Goal: Task Accomplishment & Management: Use online tool/utility

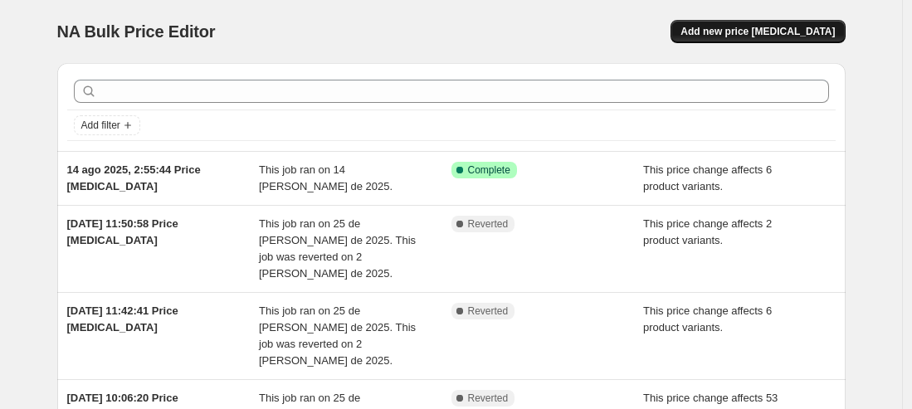
click at [733, 27] on span "Add new price [MEDICAL_DATA]" at bounding box center [757, 31] width 154 height 13
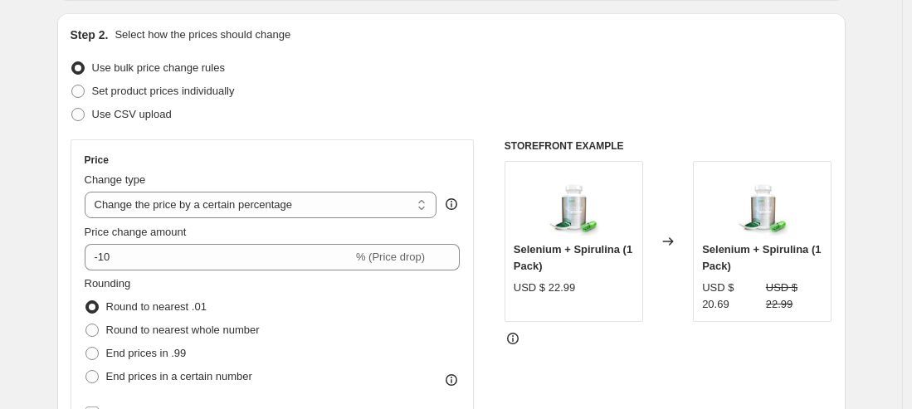
scroll to position [227, 0]
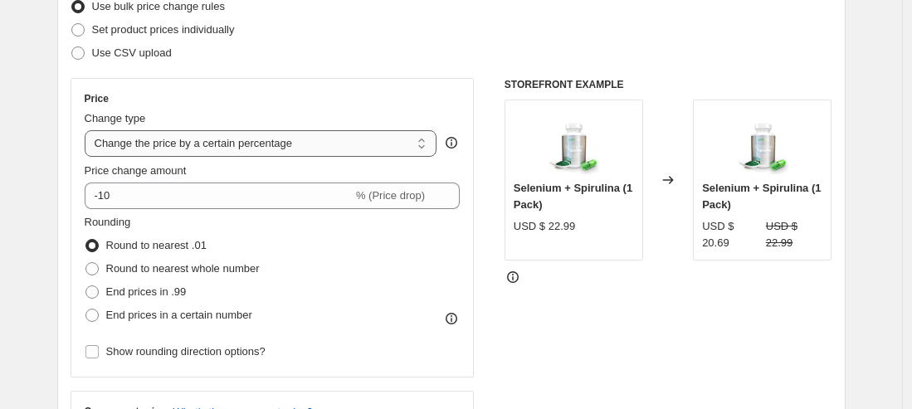
click at [282, 153] on select "Change the price to a certain amount Change the price by a certain amount Chang…" at bounding box center [261, 143] width 353 height 27
select select "ecap"
click at [89, 130] on select "Change the price to a certain amount Change the price by a certain amount Chang…" at bounding box center [261, 143] width 353 height 27
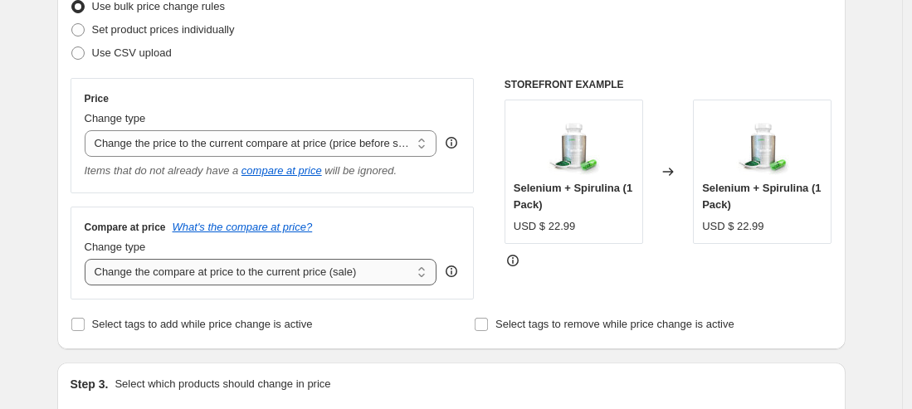
click at [197, 265] on select "Change the compare at price to the current price (sale) Change the compare at p…" at bounding box center [261, 272] width 353 height 27
select select "no_change"
click at [89, 259] on select "Change the compare at price to the current price (sale) Change the compare at p…" at bounding box center [261, 272] width 353 height 27
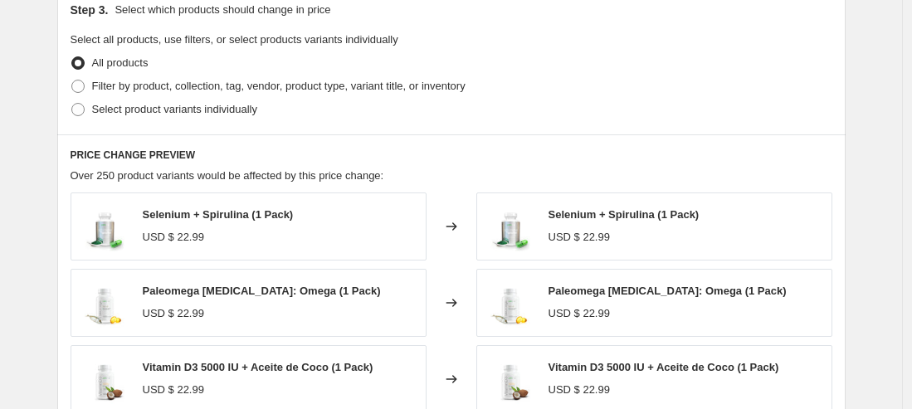
scroll to position [674, 0]
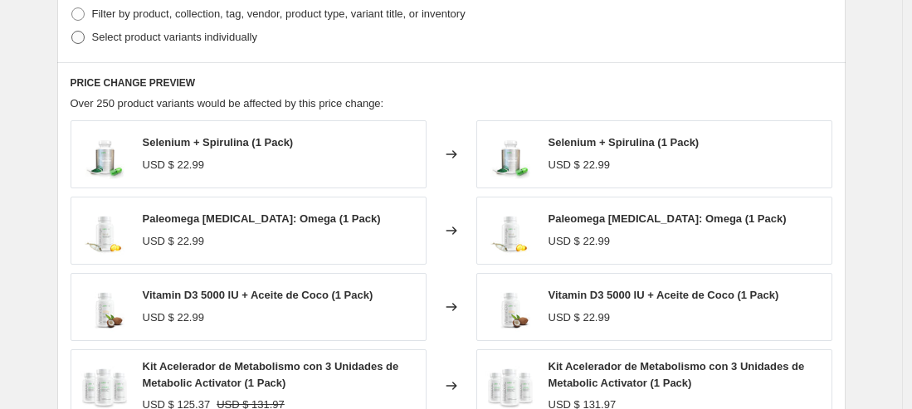
click at [100, 32] on span "Select product variants individually" at bounding box center [174, 37] width 165 height 12
click at [72, 32] on input "Select product variants individually" at bounding box center [71, 31] width 1 height 1
radio input "true"
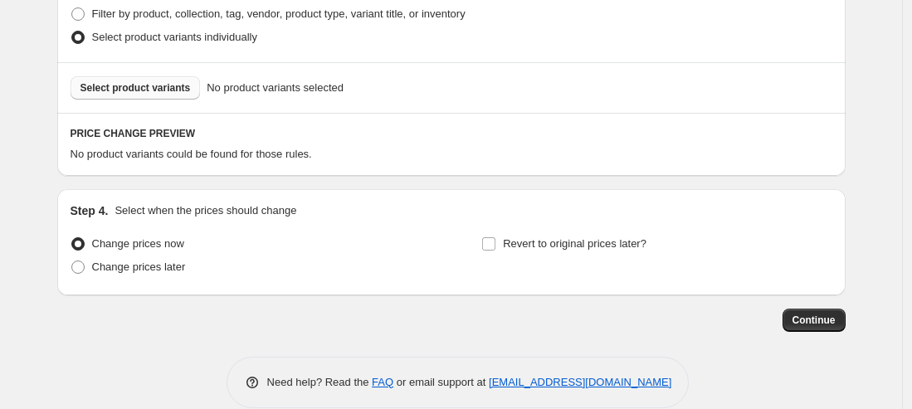
click at [143, 88] on span "Select product variants" at bounding box center [135, 87] width 110 height 13
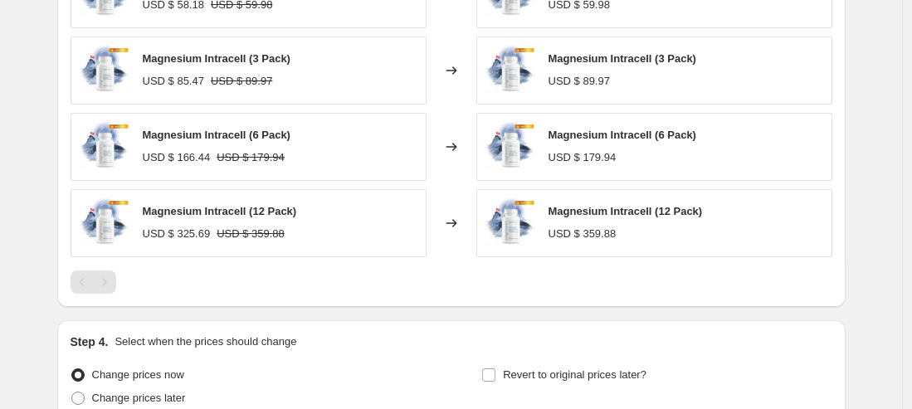
scroll to position [1099, 0]
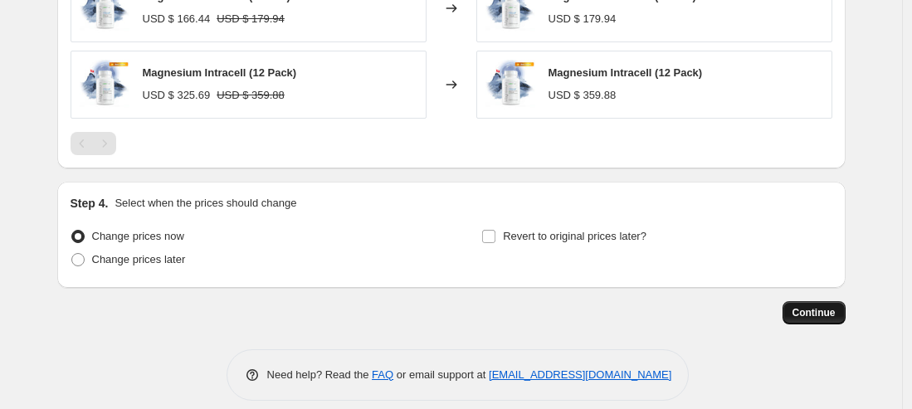
click at [810, 308] on span "Continue" at bounding box center [813, 312] width 43 height 13
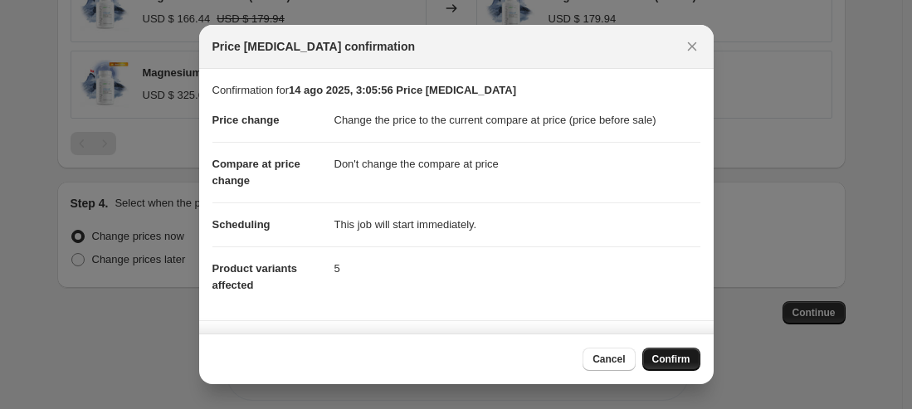
click at [679, 348] on button "Confirm" at bounding box center [671, 359] width 58 height 23
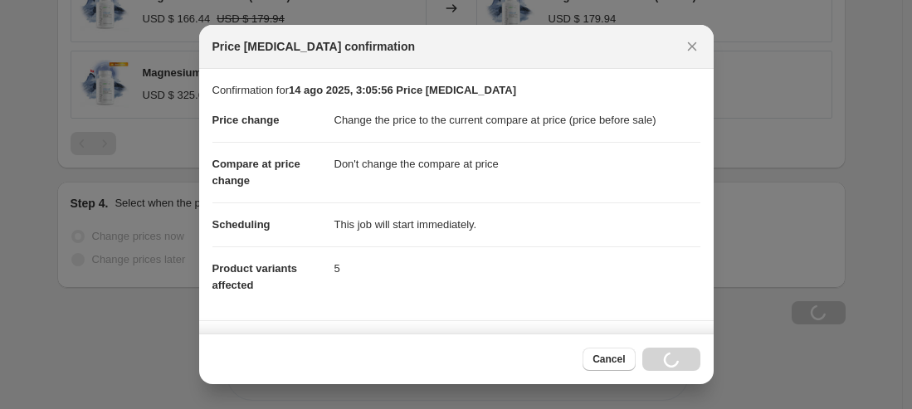
scroll to position [1099, 0]
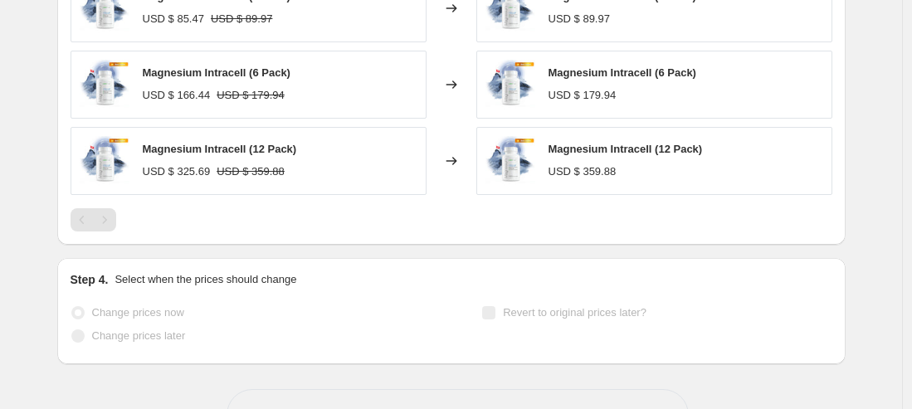
select select "ecap"
select select "no_change"
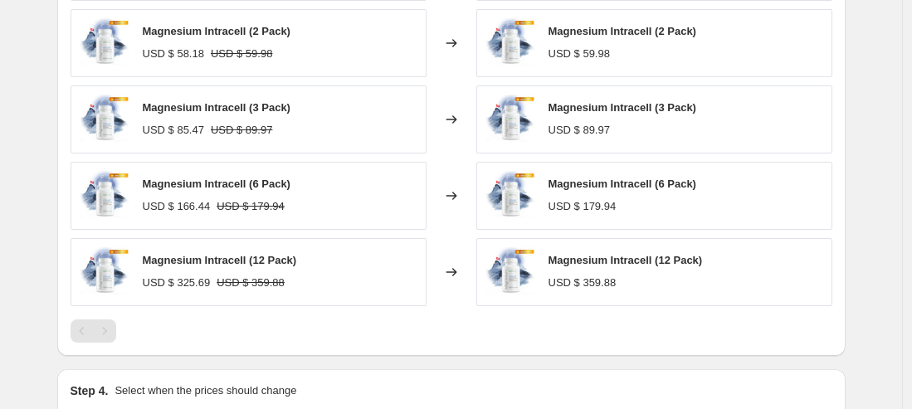
scroll to position [0, 0]
